Goal: Check status: Check status

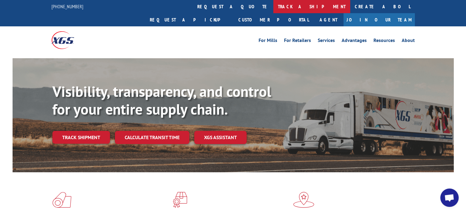
click at [274, 7] on link "track a shipment" at bounding box center [312, 6] width 77 height 13
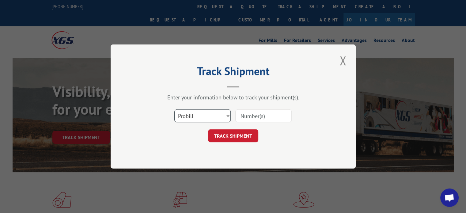
click at [226, 114] on select "Select category... Probill BOL PO" at bounding box center [202, 115] width 56 height 13
select select "bol"
click at [174, 109] on select "Select category... Probill BOL PO" at bounding box center [202, 115] width 56 height 13
click at [239, 116] on input at bounding box center [264, 115] width 56 height 13
paste input "5961287"
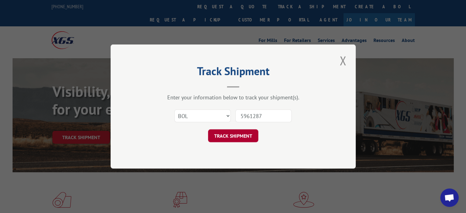
type input "5961287"
click at [235, 135] on button "TRACK SHIPMENT" at bounding box center [233, 135] width 50 height 13
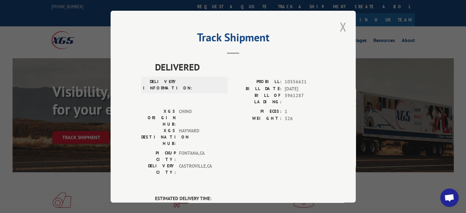
click at [342, 25] on button "Close modal" at bounding box center [343, 26] width 10 height 17
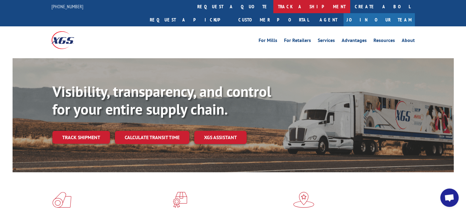
click at [274, 5] on link "track a shipment" at bounding box center [312, 6] width 77 height 13
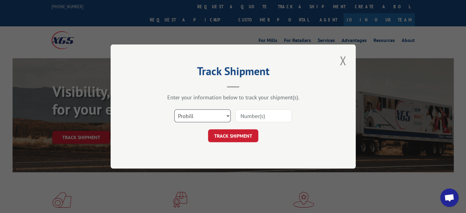
click at [228, 114] on select "Select category... Probill BOL PO" at bounding box center [202, 115] width 56 height 13
select select "bol"
click at [174, 109] on select "Select category... Probill BOL PO" at bounding box center [202, 115] width 56 height 13
click at [237, 116] on input at bounding box center [264, 115] width 56 height 13
paste input "5957643"
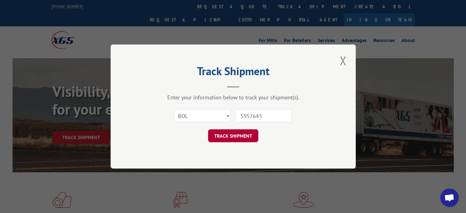
type input "5957643"
click at [237, 135] on button "TRACK SHIPMENT" at bounding box center [233, 135] width 50 height 13
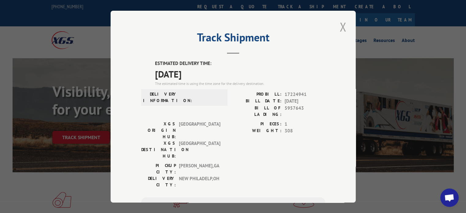
click at [342, 25] on button "Close modal" at bounding box center [343, 26] width 10 height 17
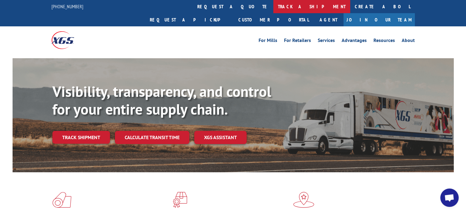
click at [274, 6] on link "track a shipment" at bounding box center [312, 6] width 77 height 13
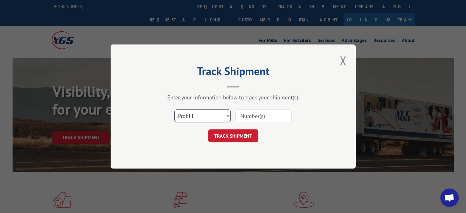
click at [228, 115] on select "Select category... Probill BOL PO" at bounding box center [202, 115] width 56 height 13
select select "bol"
click at [174, 109] on select "Select category... Probill BOL PO" at bounding box center [202, 115] width 56 height 13
click at [240, 116] on input at bounding box center [264, 115] width 56 height 13
paste input "5957929"
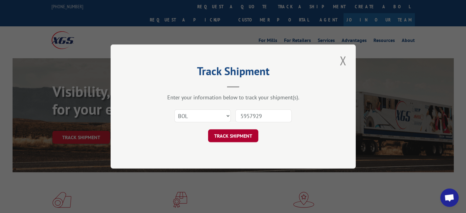
type input "5957929"
click at [233, 134] on button "TRACK SHIPMENT" at bounding box center [233, 135] width 50 height 13
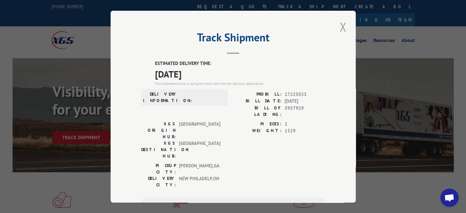
click at [339, 26] on button "Close modal" at bounding box center [343, 26] width 10 height 17
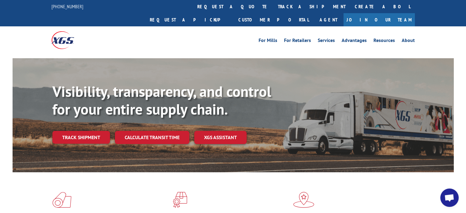
click at [274, 7] on link "track a shipment" at bounding box center [312, 6] width 77 height 13
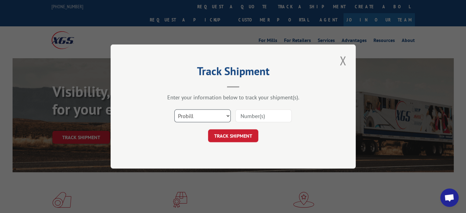
click at [228, 116] on select "Select category... Probill BOL PO" at bounding box center [202, 115] width 56 height 13
select select "bol"
click at [174, 109] on select "Select category... Probill BOL PO" at bounding box center [202, 115] width 56 height 13
click at [241, 115] on input at bounding box center [264, 115] width 56 height 13
paste input "5963788"
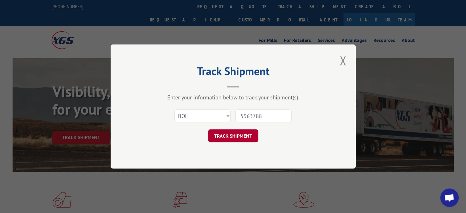
type input "5963788"
click at [236, 136] on button "TRACK SHIPMENT" at bounding box center [233, 135] width 50 height 13
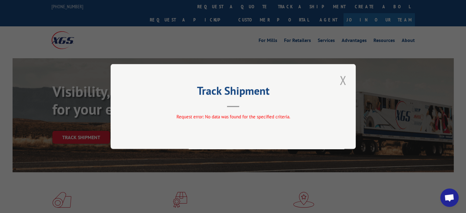
click at [344, 81] on button "Close modal" at bounding box center [343, 80] width 10 height 17
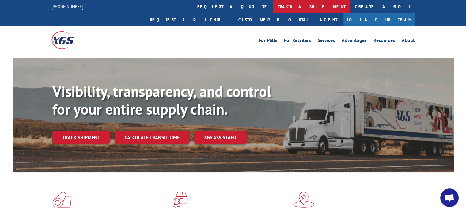
click at [274, 6] on link "track a shipment" at bounding box center [312, 6] width 77 height 13
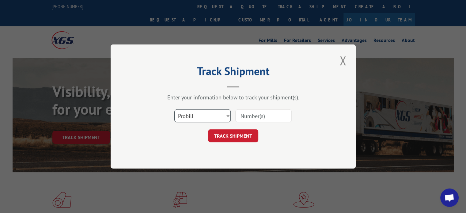
click at [228, 115] on select "Select category... Probill BOL PO" at bounding box center [202, 115] width 56 height 13
select select "bol"
click at [174, 109] on select "Select category... Probill BOL PO" at bounding box center [202, 115] width 56 height 13
click at [240, 116] on input at bounding box center [264, 115] width 56 height 13
paste input "5963788"
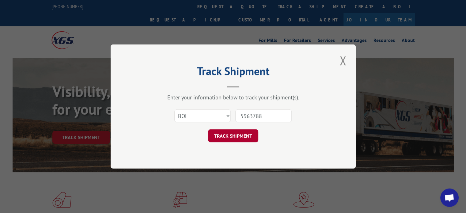
type input "5963788"
click at [235, 135] on button "TRACK SHIPMENT" at bounding box center [233, 135] width 50 height 13
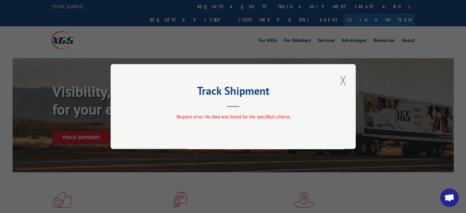
click at [343, 79] on button "Close modal" at bounding box center [343, 80] width 10 height 17
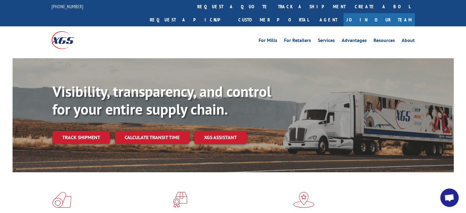
click at [450, 198] on span "Open chat" at bounding box center [450, 198] width 10 height 9
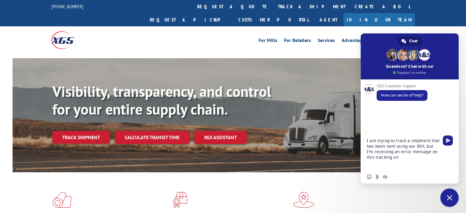
type textarea "I am trying to track a shipment that has been sent using our BOL but I'm receiv…"
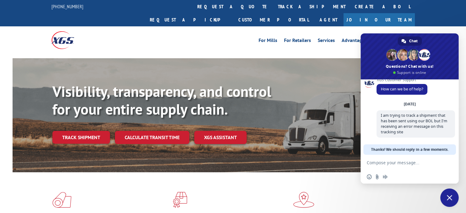
scroll to position [48, 0]
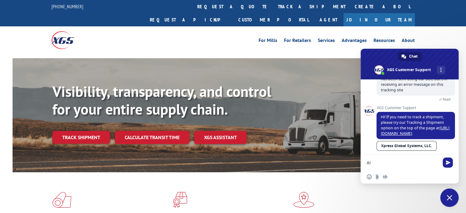
type textarea "A"
type textarea "That's where I'm receiving the error message"
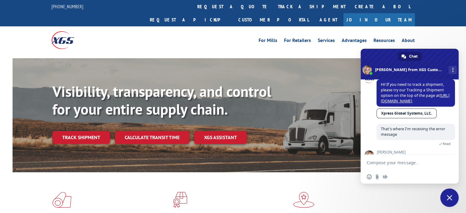
scroll to position [137, 0]
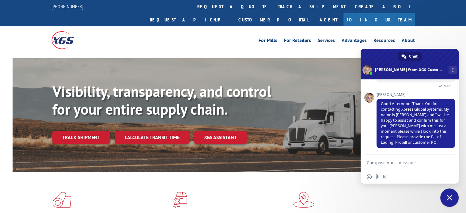
type textarea "I"
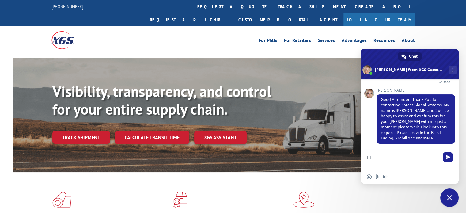
scroll to position [0, 0]
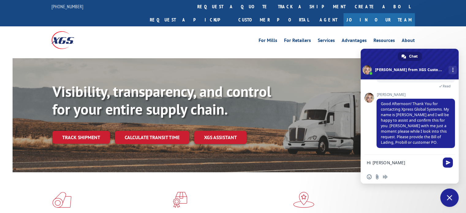
type textarea "Hi [PERSON_NAME]"
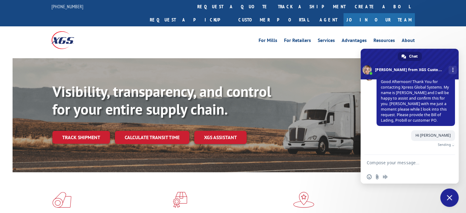
scroll to position [152, 0]
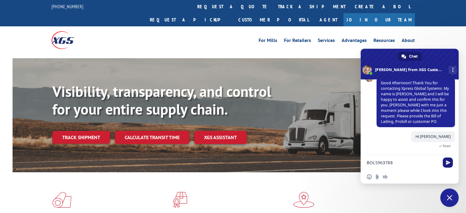
type textarea "BOL5963788"
click at [447, 161] on span "Send" at bounding box center [448, 162] width 5 height 5
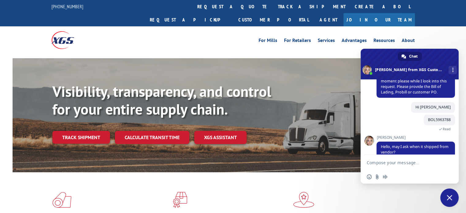
scroll to position [192, 0]
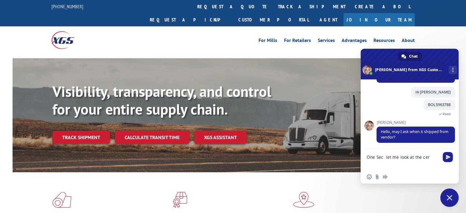
type textarea "One Sec let me look at the cert"
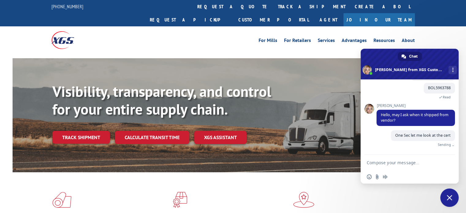
scroll to position [207, 0]
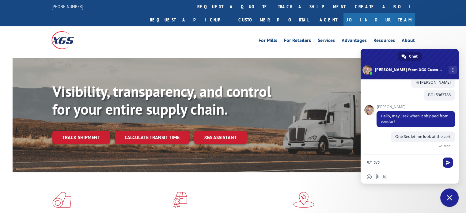
type textarea "[DATE]"
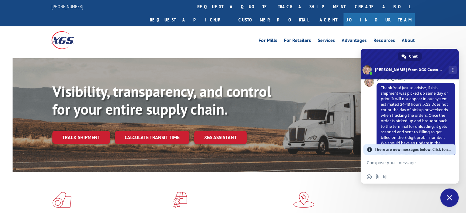
scroll to position [327, 0]
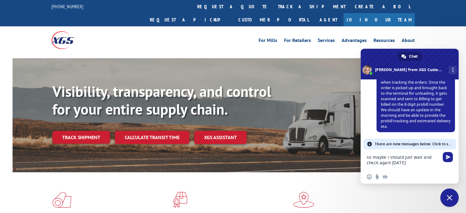
type textarea "so maybe i should just wait and check again [DATE]?"
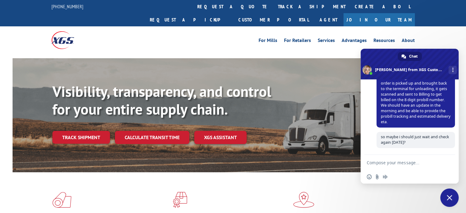
scroll to position [332, 0]
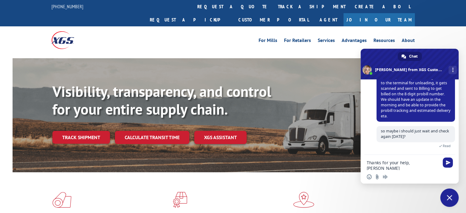
type textarea "Thanks for your help, [PERSON_NAME]"
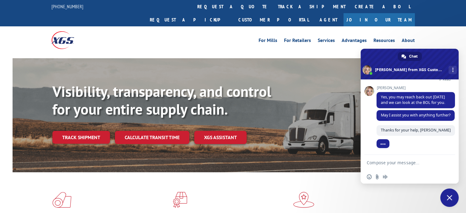
scroll to position [416, 0]
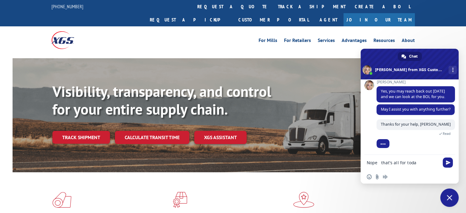
type textarea "Nope that's all for [DATE]"
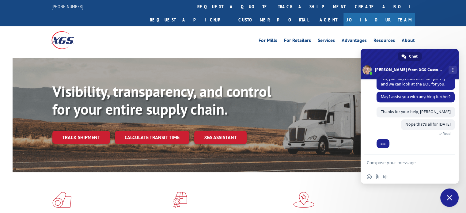
scroll to position [486, 0]
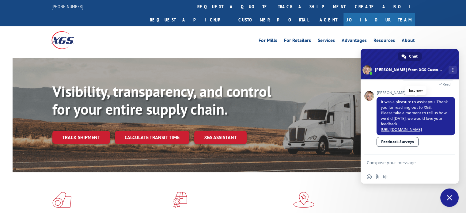
click at [416, 127] on link "[URL][DOMAIN_NAME]" at bounding box center [401, 129] width 41 height 5
